Goal: Information Seeking & Learning: Learn about a topic

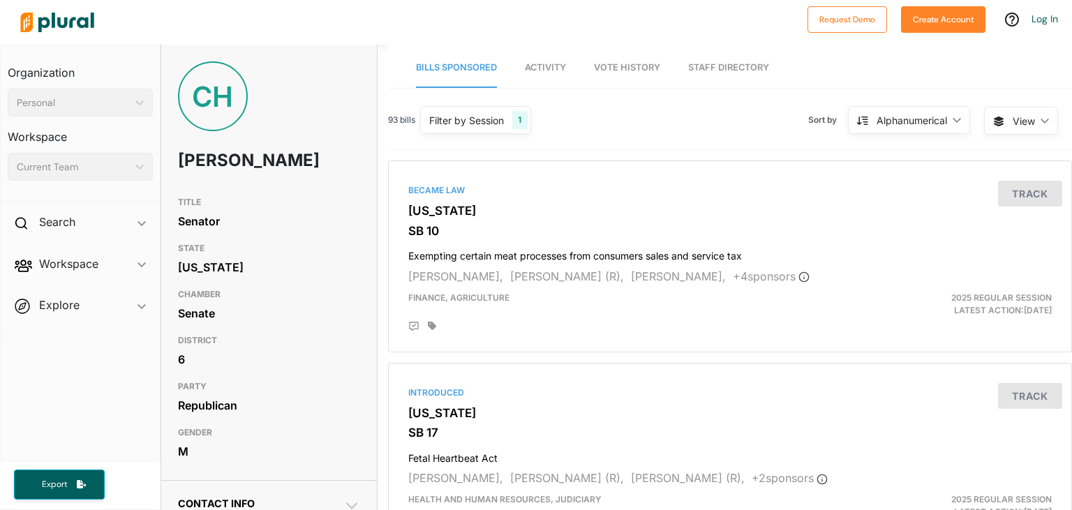
click at [629, 63] on span "Vote History" at bounding box center [627, 67] width 66 height 10
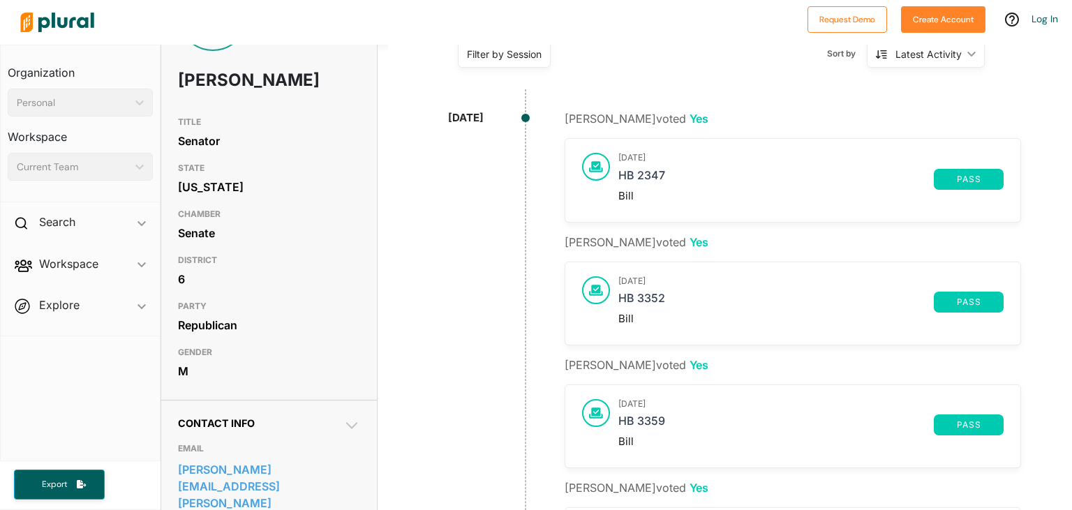
scroll to position [161, 0]
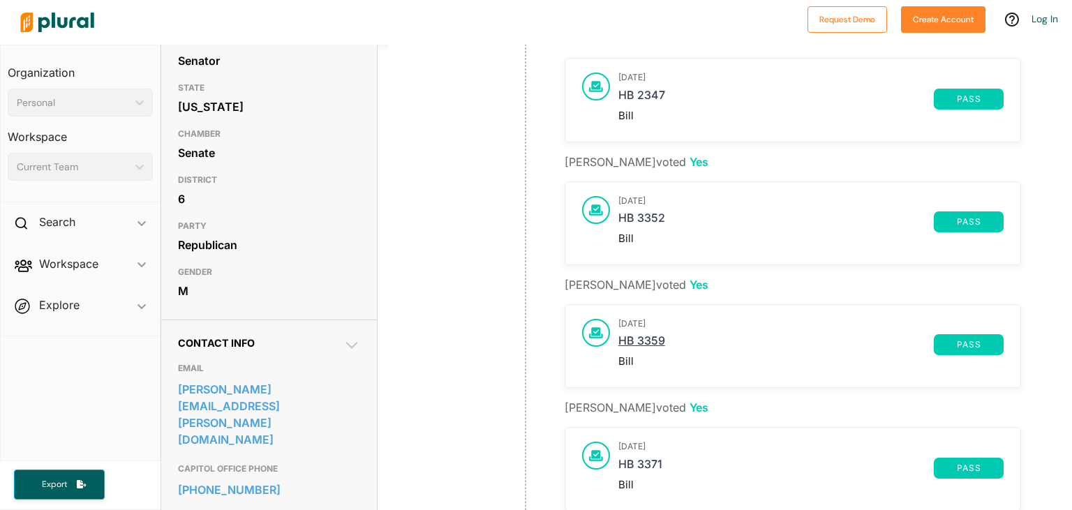
click at [627, 338] on link "HB 3359" at bounding box center [775, 344] width 315 height 21
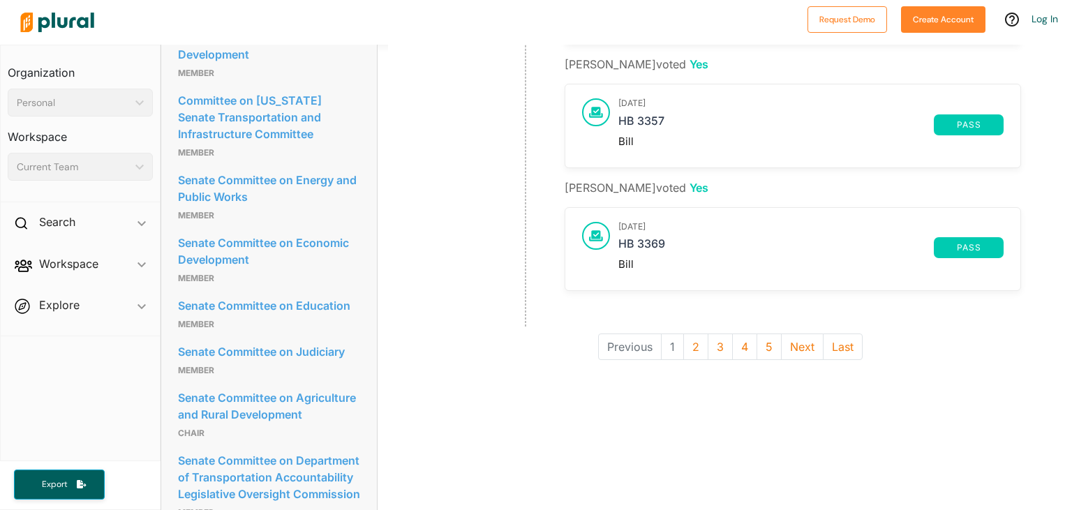
scroll to position [1206, 0]
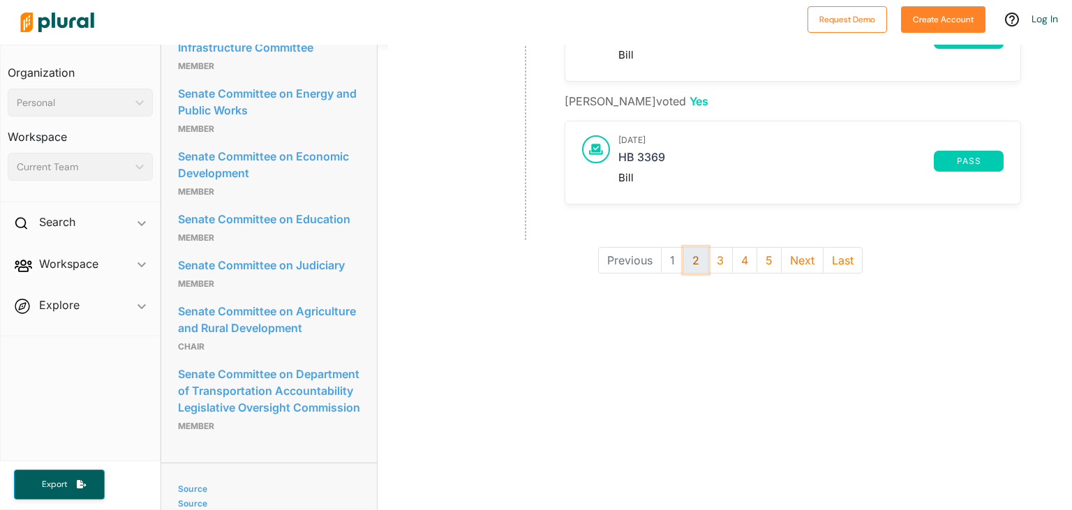
click at [689, 254] on button "2" at bounding box center [695, 260] width 25 height 27
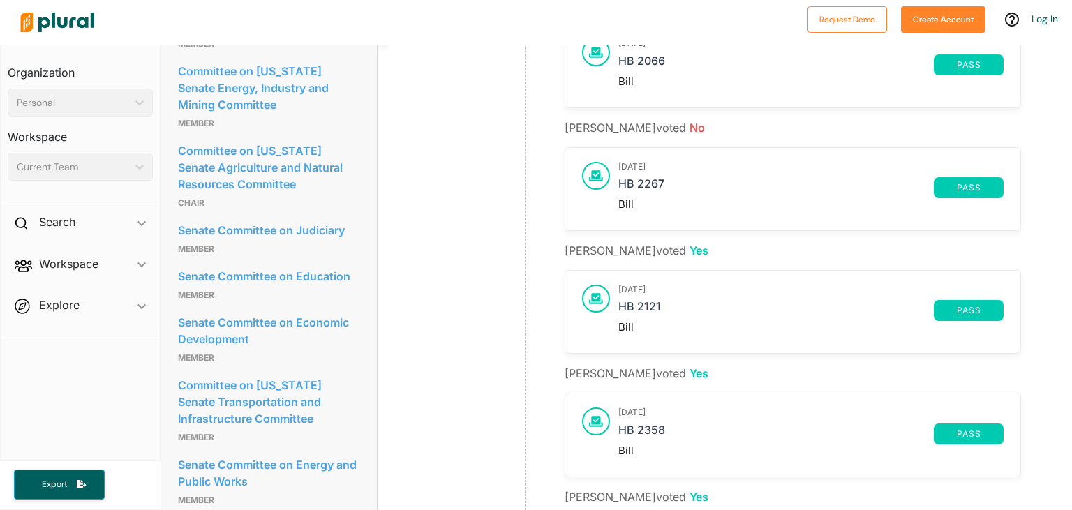
scroll to position [804, 0]
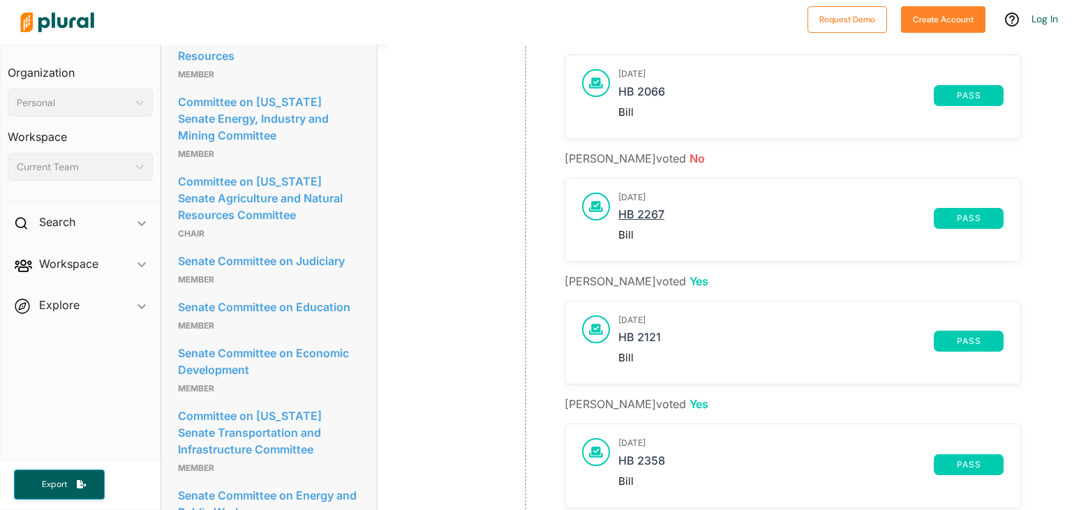
click at [644, 208] on link "HB 2267" at bounding box center [775, 218] width 315 height 21
